Goal: Task Accomplishment & Management: Manage account settings

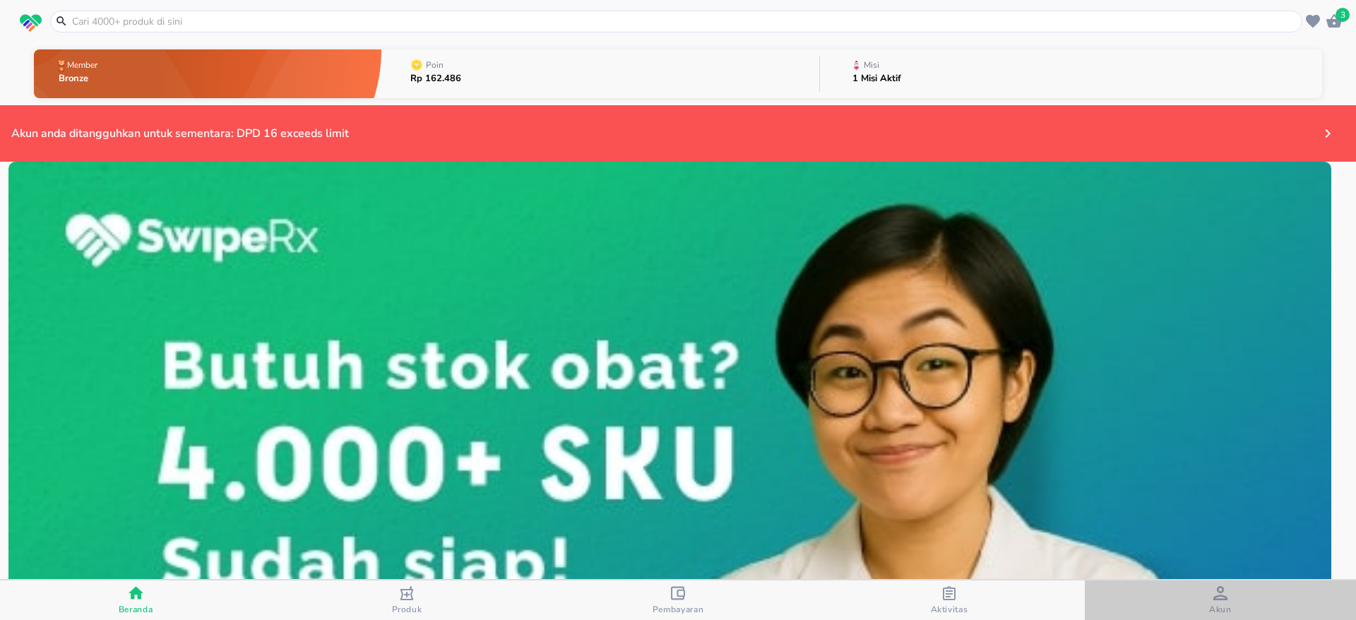
click at [1218, 607] on span "Akun" at bounding box center [1220, 609] width 23 height 11
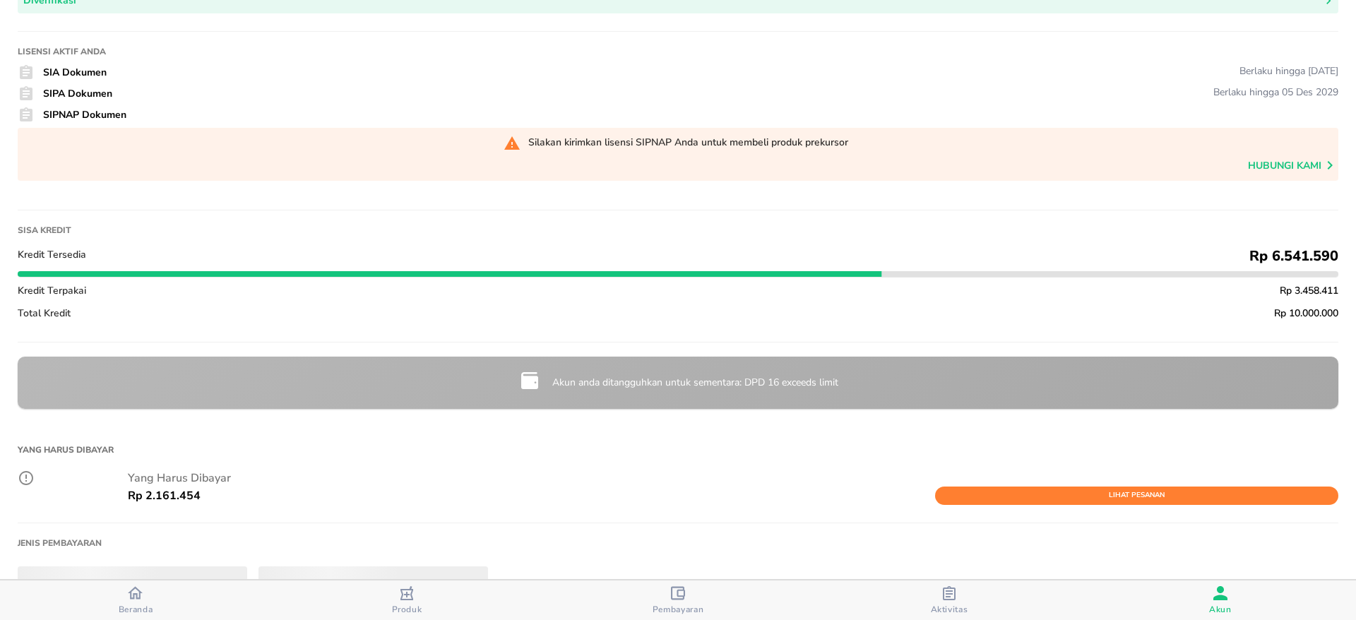
scroll to position [138, 0]
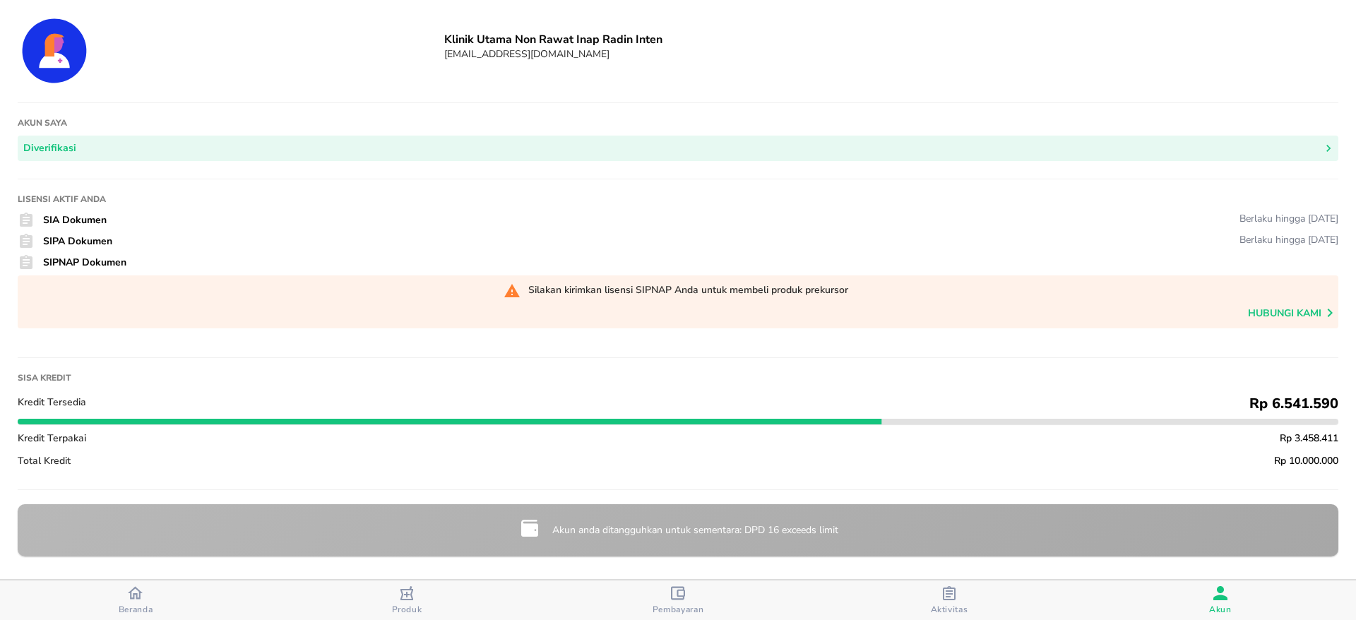
scroll to position [212, 0]
